Goal: Task Accomplishment & Management: Use online tool/utility

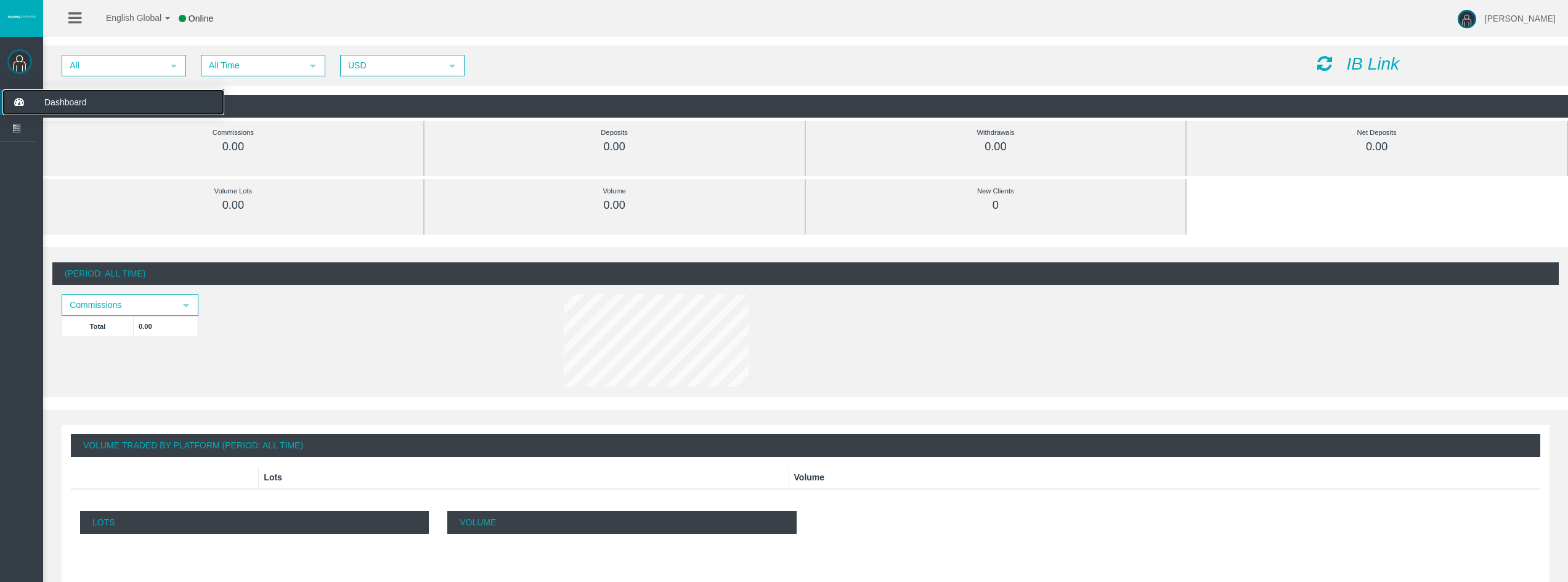
click at [87, 100] on span "Dashboard" at bounding box center [95, 102] width 121 height 26
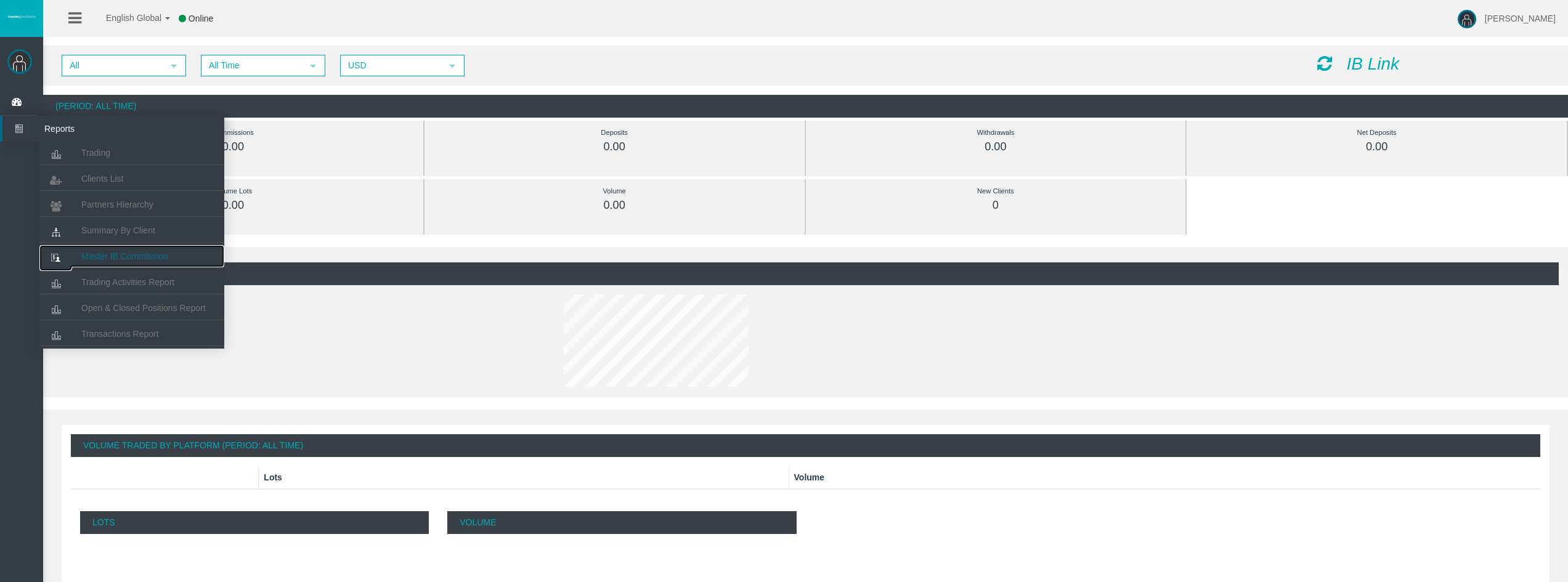
click at [133, 260] on span "Master IB Commission" at bounding box center [124, 256] width 87 height 10
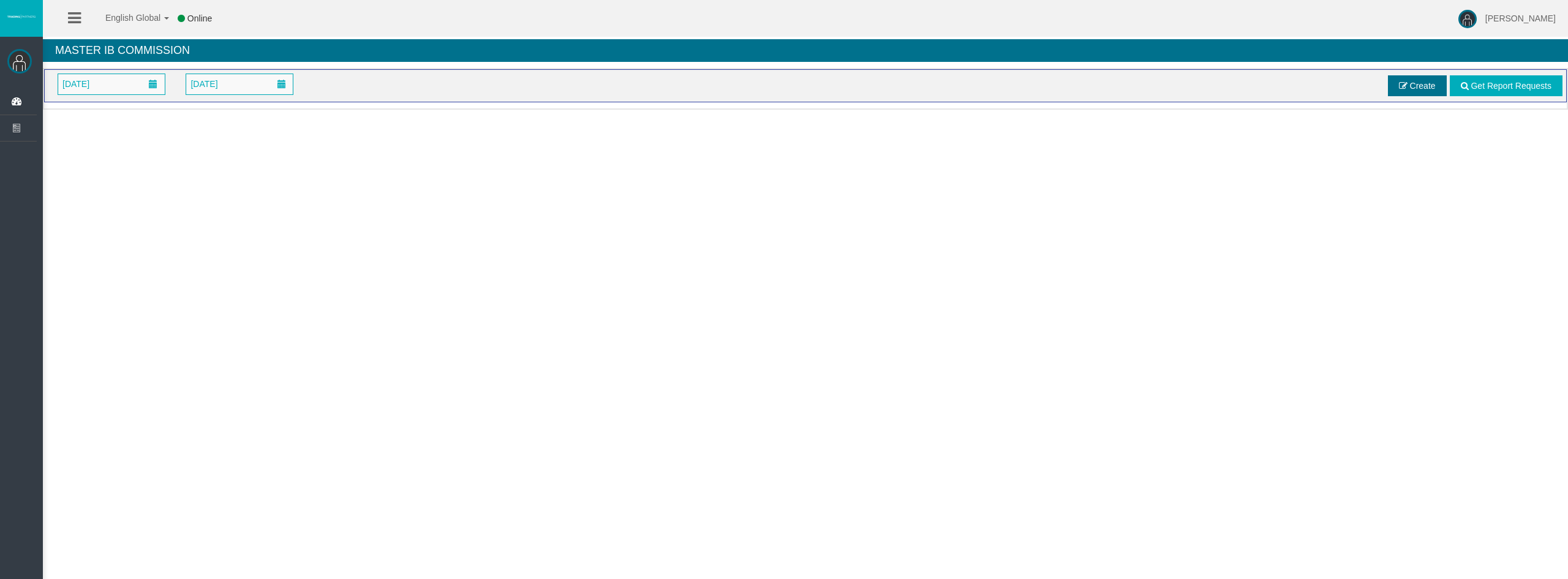
click at [1415, 89] on span "Create" at bounding box center [1424, 85] width 26 height 10
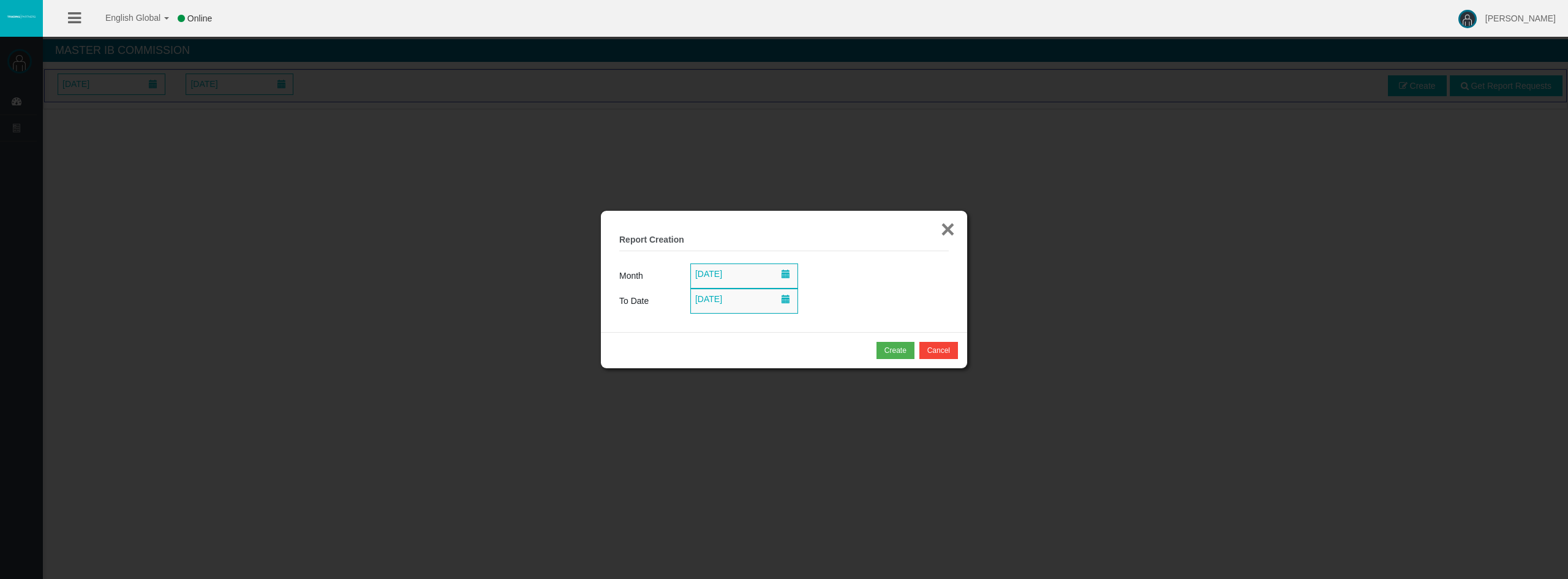
click at [942, 230] on button "×" at bounding box center [948, 230] width 14 height 24
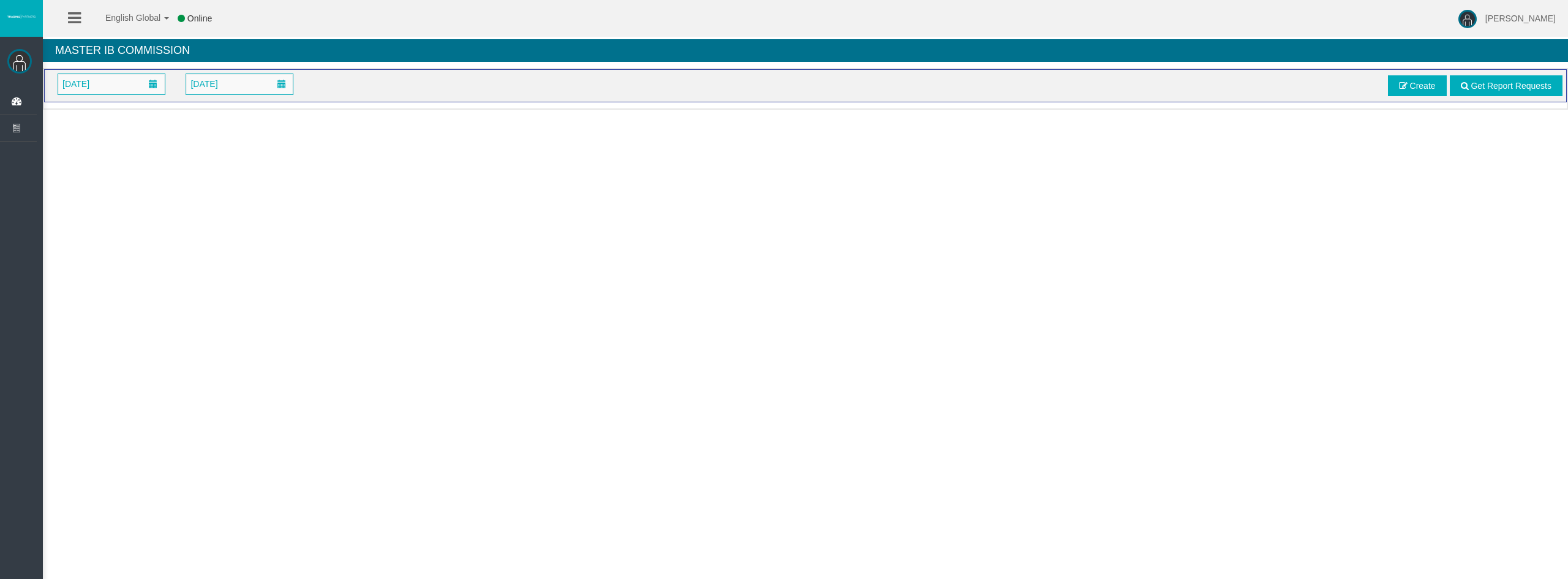
click at [75, 20] on icon at bounding box center [74, 18] width 13 height 16
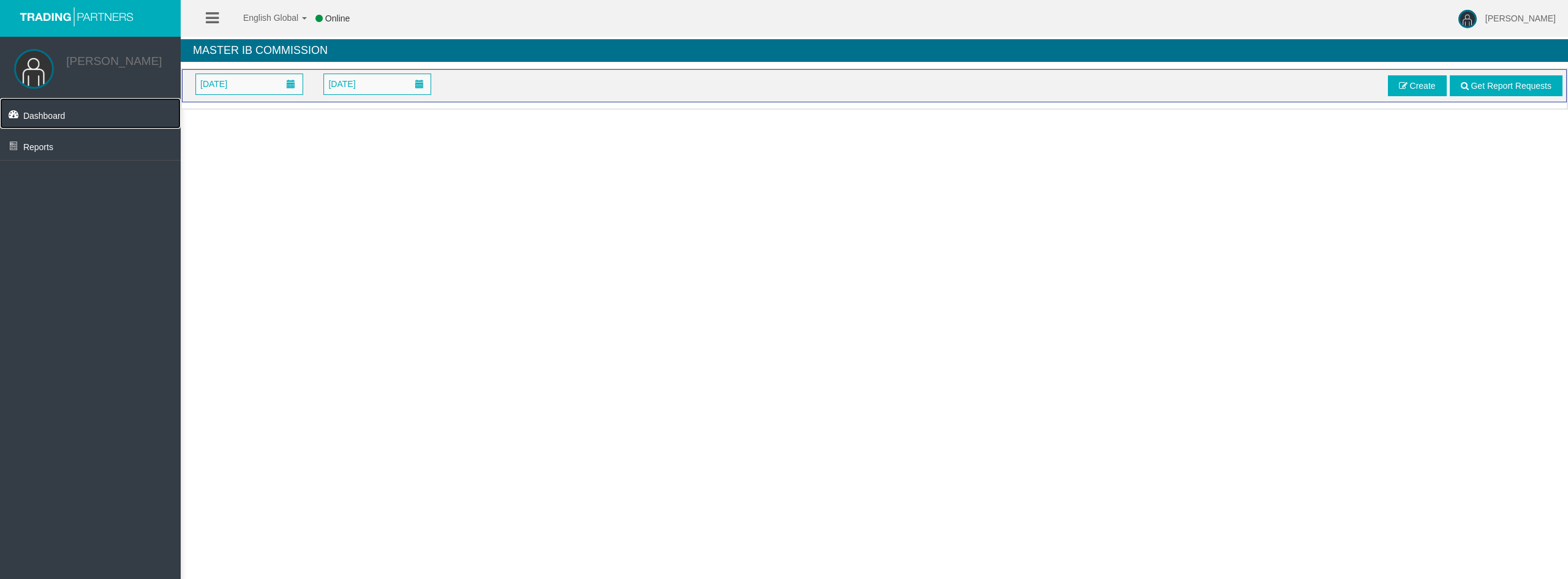
click at [43, 113] on span "Dashboard" at bounding box center [44, 116] width 43 height 10
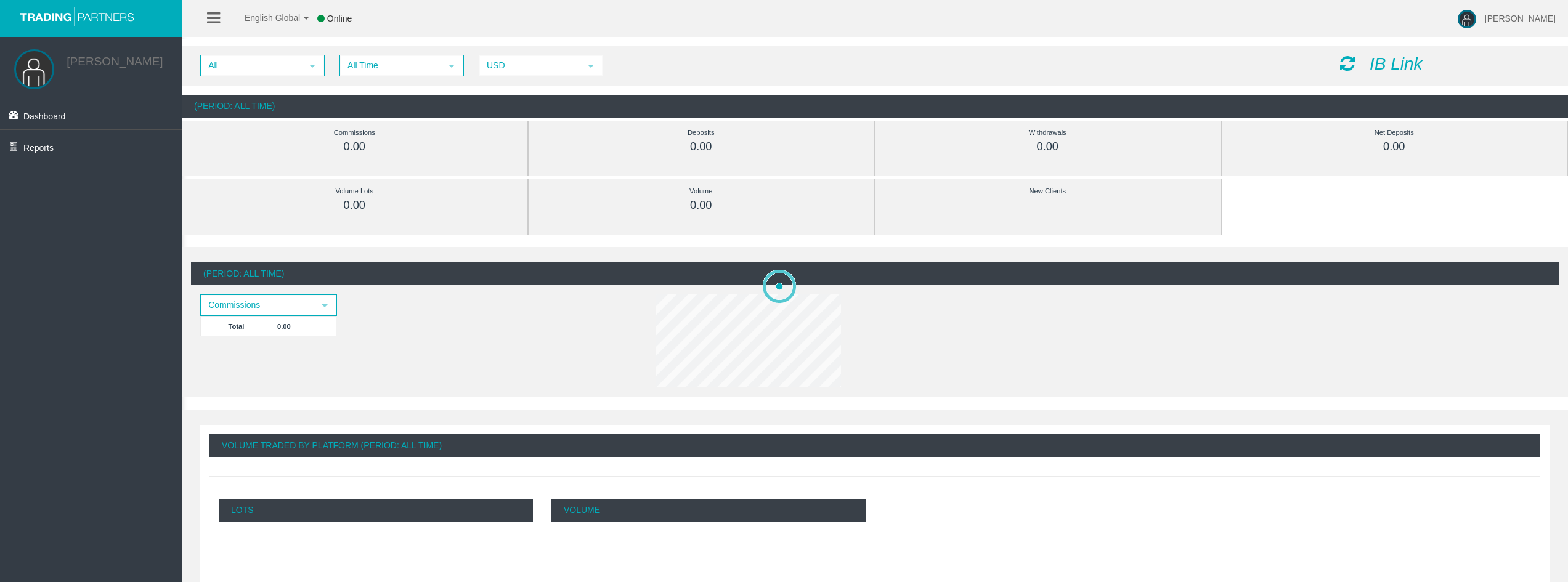
click at [1405, 55] on icon "IB Link" at bounding box center [1396, 64] width 53 height 19
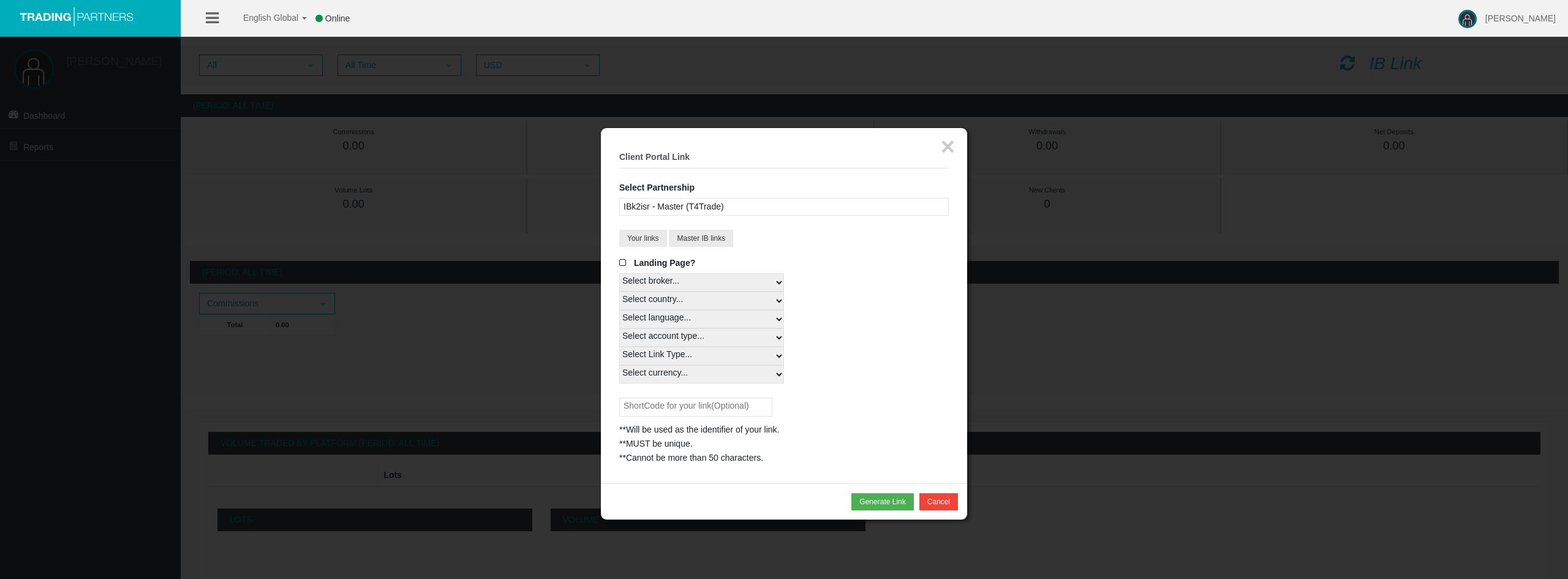
click at [696, 203] on div "IBk2isr - Master (T4Trade)" at bounding box center [784, 207] width 329 height 17
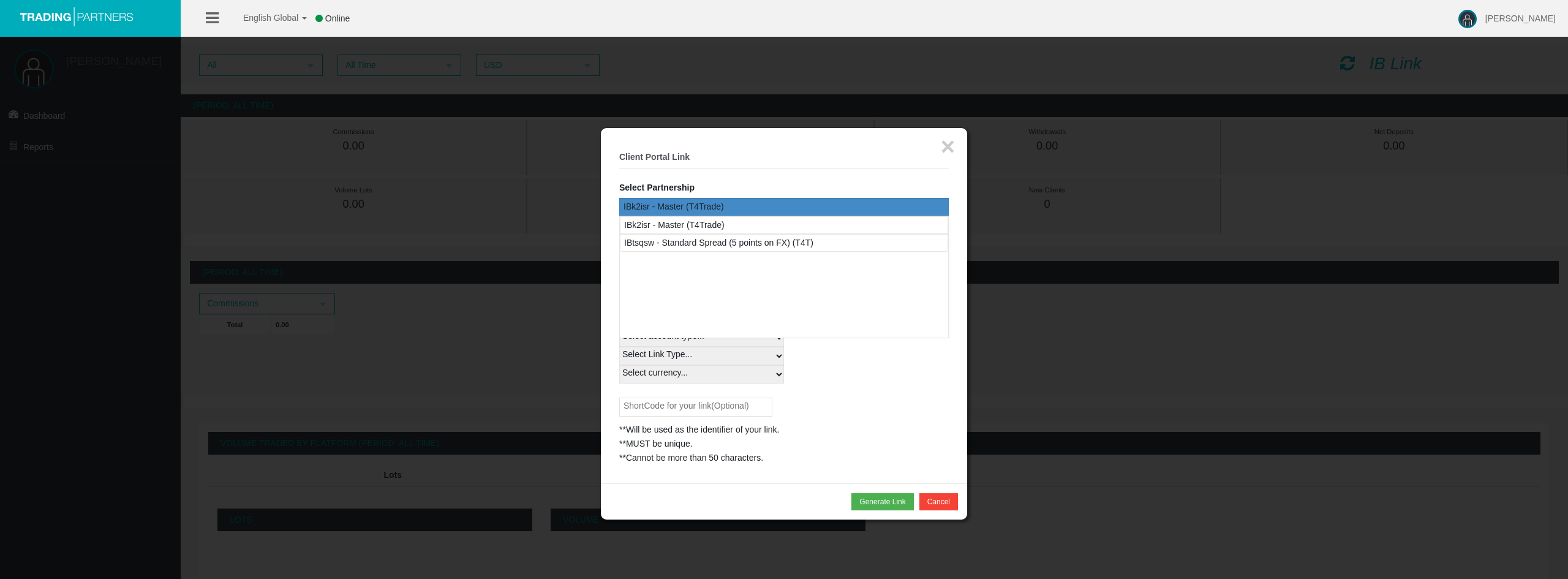
click at [696, 203] on div "IBk2isr - Master (T4Trade)" at bounding box center [784, 207] width 329 height 17
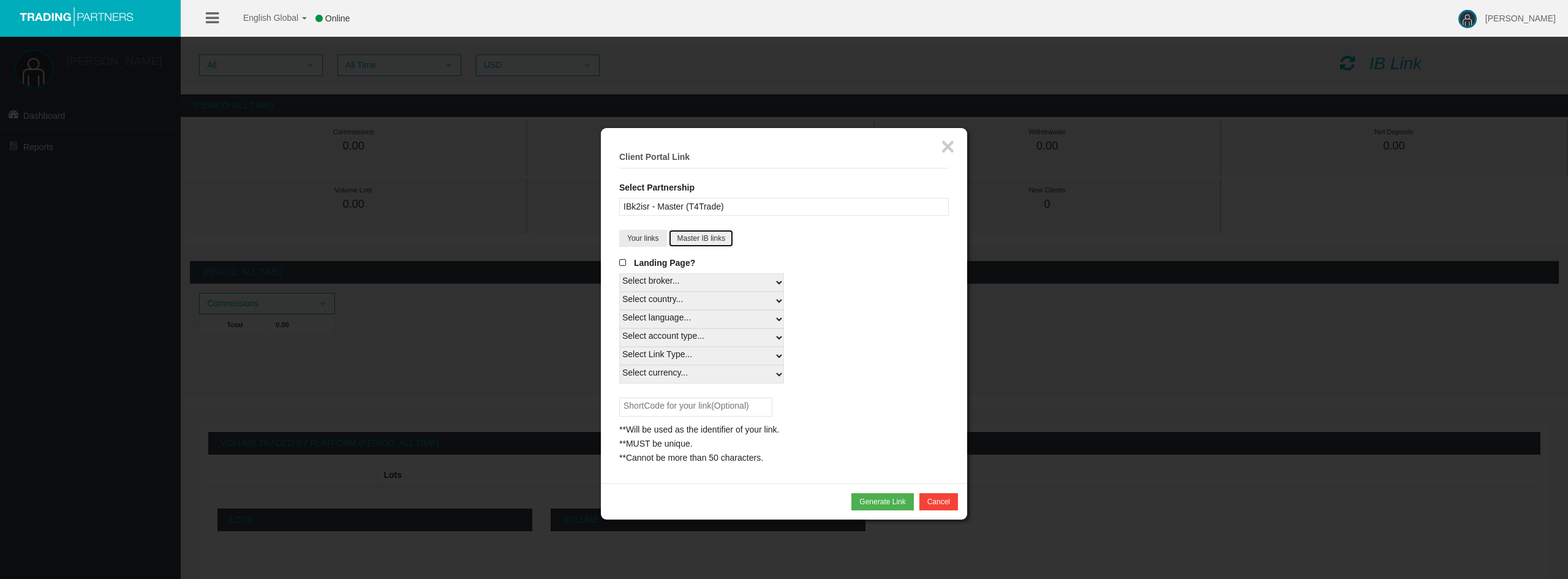
click at [717, 242] on button "Master IB links" at bounding box center [701, 238] width 64 height 17
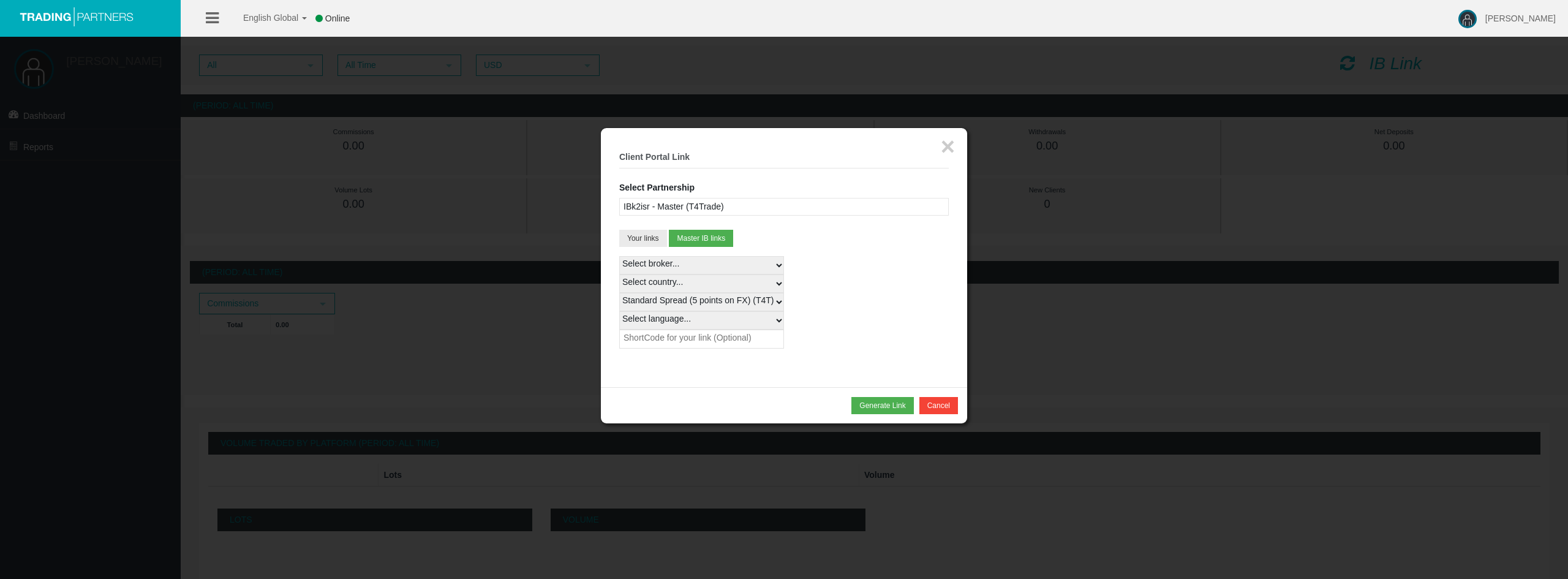
click at [724, 261] on select "Select broker... T4Trade" at bounding box center [702, 265] width 165 height 18
click at [728, 283] on select "Select country... Rest of the World" at bounding box center [702, 283] width 165 height 18
click at [728, 284] on select "Select country... Rest of the World" at bounding box center [702, 283] width 165 height 18
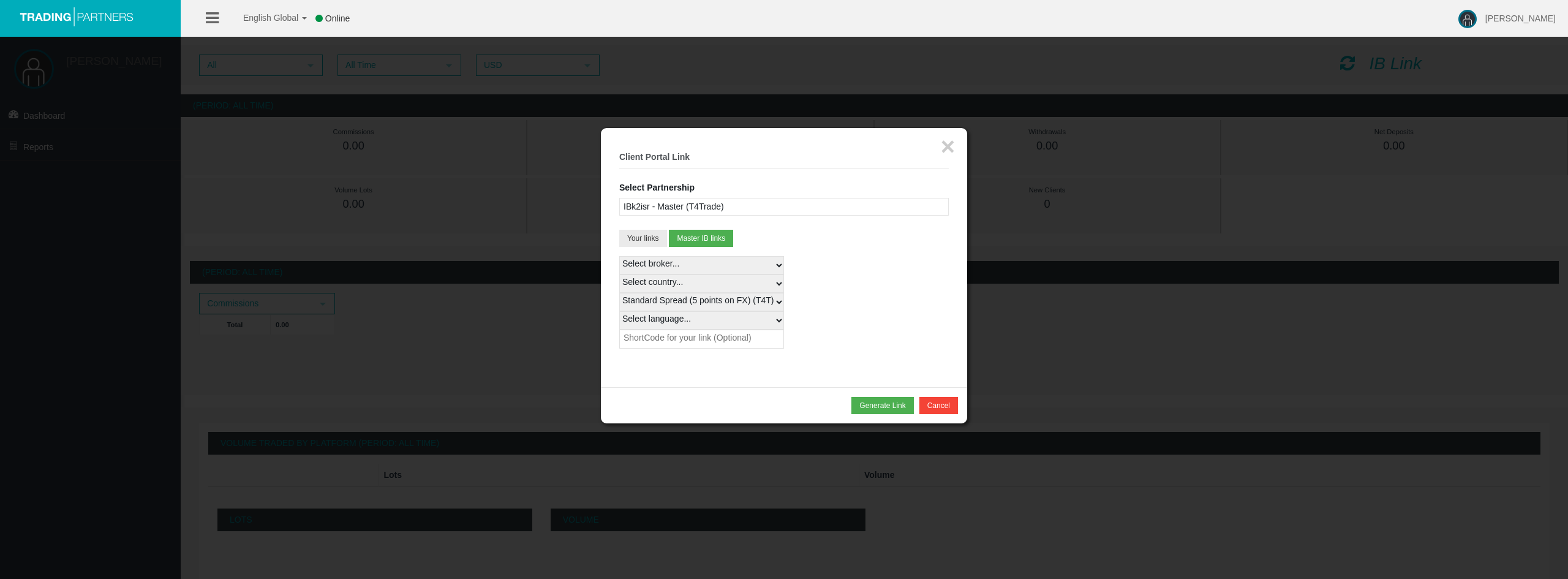
select select
click at [620, 275] on select "Select country... Rest of the World" at bounding box center [702, 283] width 165 height 18
click at [853, 286] on div "Select broker... T4Trade Select country... Rest of the World Standard Spread (5…" at bounding box center [784, 303] width 329 height 92
click at [767, 303] on select "Standard Spread (5 points on FX) (T4T) - 100%" at bounding box center [702, 302] width 165 height 18
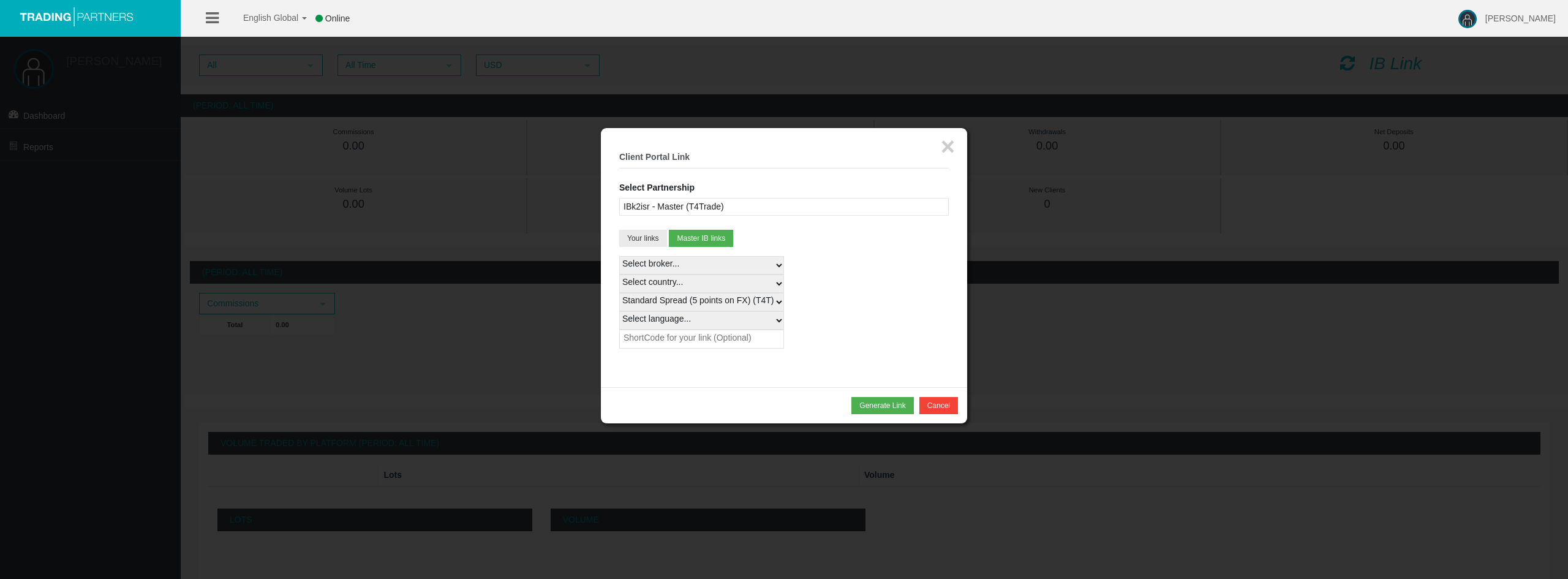
click at [747, 320] on select "Select language... English Japanese Chinese Portuguese Spanish Czech German Fre…" at bounding box center [702, 320] width 165 height 18
select select
click at [620, 311] on select "Select language... English Japanese Chinese Portuguese Spanish Czech German Fre…" at bounding box center [702, 320] width 165 height 18
click at [903, 308] on div "Select broker... T4Trade Select country... Rest of the World Standard Spread (5…" at bounding box center [784, 303] width 329 height 92
click at [651, 239] on button "Your links" at bounding box center [643, 238] width 48 height 17
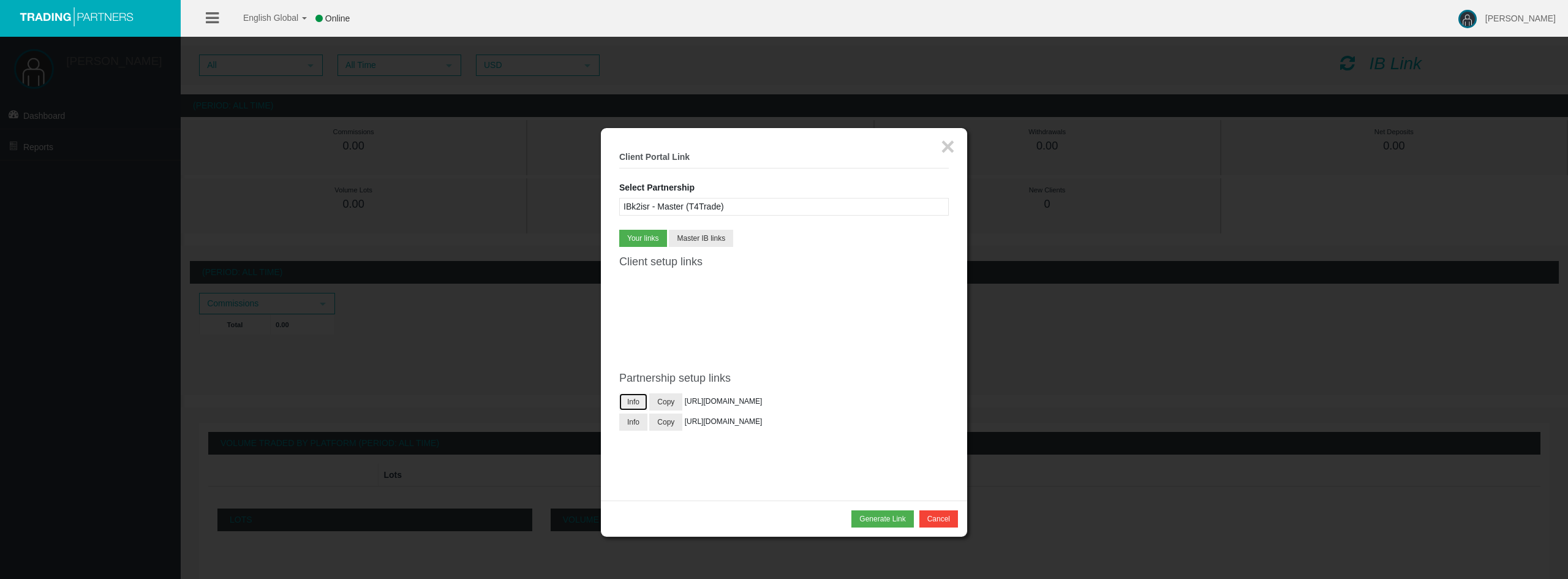
click at [635, 408] on button "Info" at bounding box center [634, 403] width 28 height 17
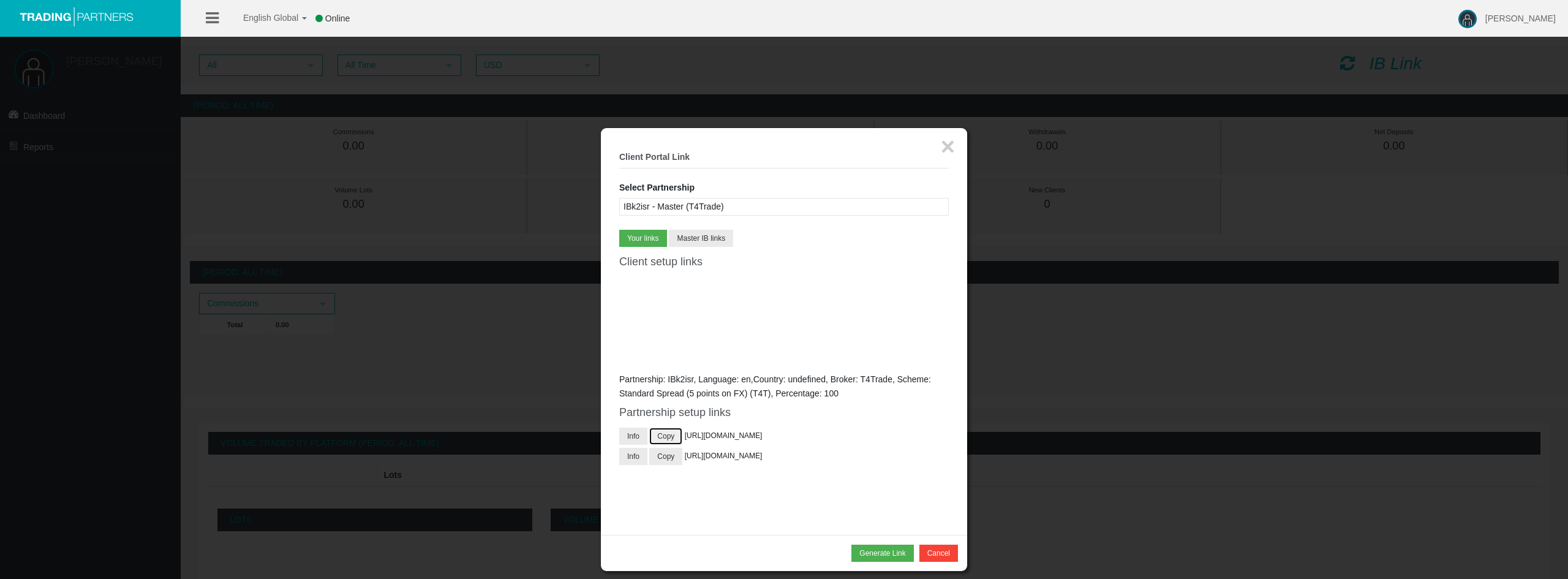
click at [661, 437] on button "Copy" at bounding box center [666, 436] width 33 height 17
click at [1128, 389] on div at bounding box center [784, 290] width 1568 height 579
click at [1028, 383] on div at bounding box center [784, 290] width 1568 height 579
click at [953, 145] on button "×" at bounding box center [948, 146] width 14 height 24
